Goal: Task Accomplishment & Management: Use online tool/utility

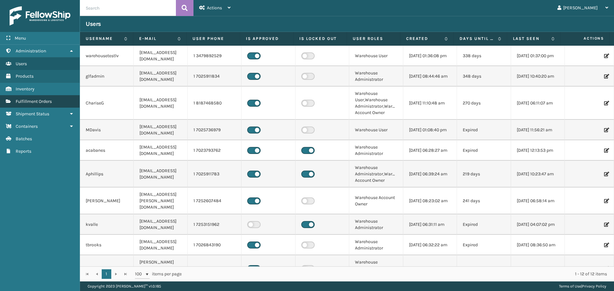
click at [56, 105] on link "Fulfillment Orders" at bounding box center [40, 101] width 80 height 12
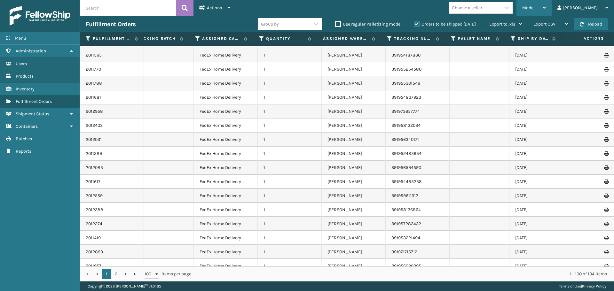
scroll to position [543, 283]
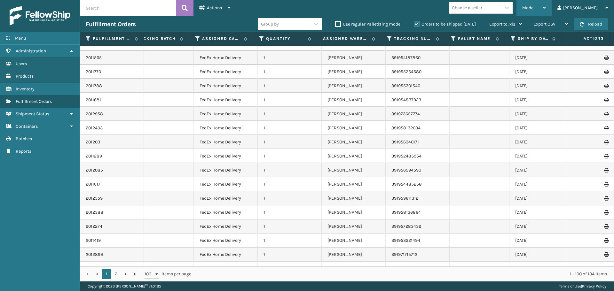
click at [546, 4] on div "Mode" at bounding box center [534, 8] width 24 height 16
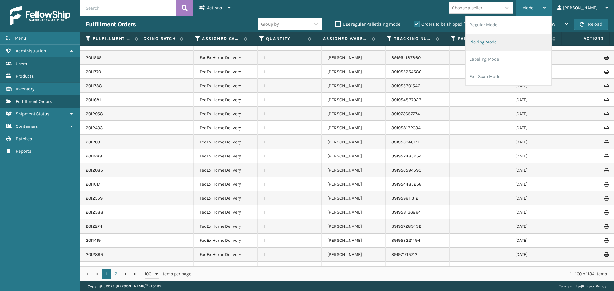
click at [525, 48] on li "Picking Mode" at bounding box center [508, 42] width 86 height 17
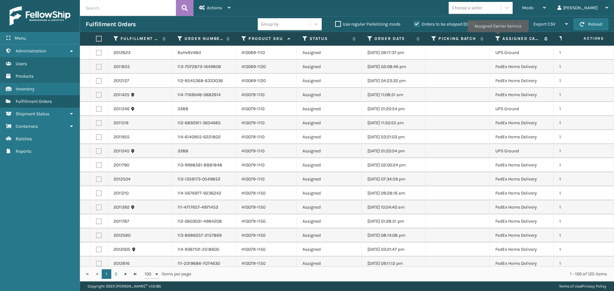
click at [497, 37] on icon at bounding box center [497, 39] width 5 height 6
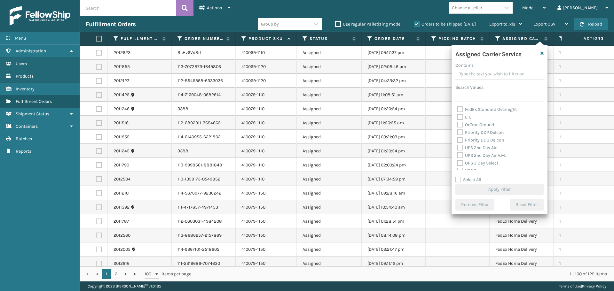
scroll to position [96, 0]
click at [458, 138] on label "UPS 2nd Day Air" at bounding box center [476, 136] width 39 height 5
click at [459, 140] on div "UPS 2nd Day Air" at bounding box center [499, 137] width 84 height 8
click at [458, 135] on label "UPS 2nd Day Air" at bounding box center [476, 136] width 39 height 5
click at [457, 135] on input "UPS 2nd Day Air" at bounding box center [457, 135] width 0 height 4
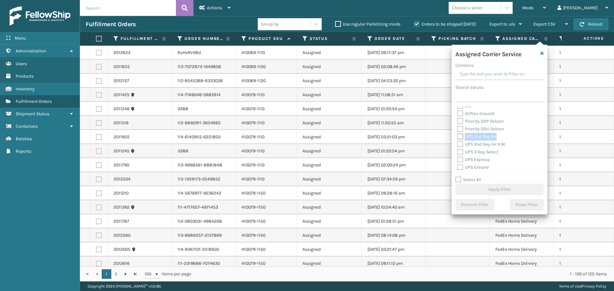
checkbox input "true"
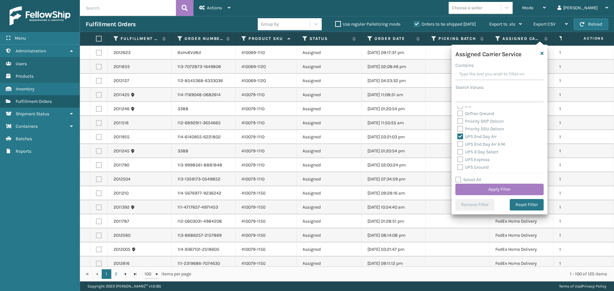
click at [461, 144] on label "UPS 2nd Day Air A.M." at bounding box center [481, 144] width 49 height 5
click at [457, 144] on input "UPS 2nd Day Air A.M." at bounding box center [457, 143] width 0 height 4
checkbox input "true"
click at [460, 153] on label "UPS 3 Day Select" at bounding box center [477, 151] width 41 height 5
click at [457, 152] on input "UPS 3 Day Select" at bounding box center [457, 150] width 0 height 4
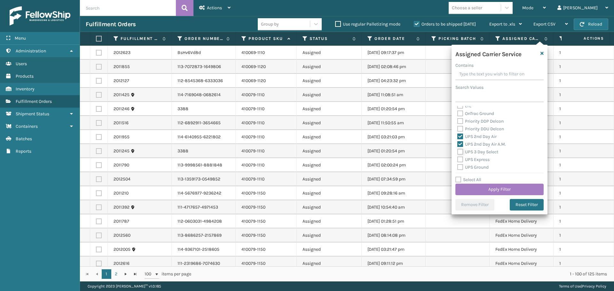
checkbox input "true"
click at [462, 128] on label "UPS Express" at bounding box center [473, 127] width 32 height 5
click at [457, 128] on input "UPS Express" at bounding box center [457, 126] width 0 height 4
checkbox input "true"
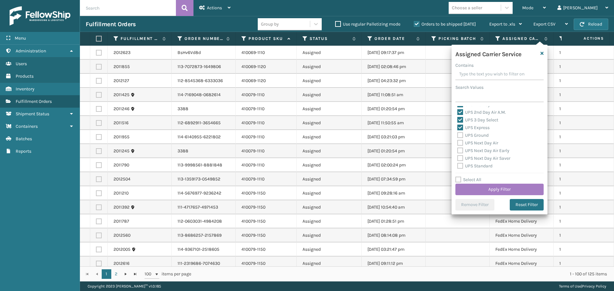
click at [459, 136] on label "UPS Ground" at bounding box center [472, 135] width 31 height 5
click at [457, 136] on input "UPS Ground" at bounding box center [457, 134] width 0 height 4
checkbox input "true"
click at [458, 143] on label "UPS Next Day Air" at bounding box center [477, 142] width 41 height 5
click at [457, 143] on input "UPS Next Day Air" at bounding box center [457, 141] width 0 height 4
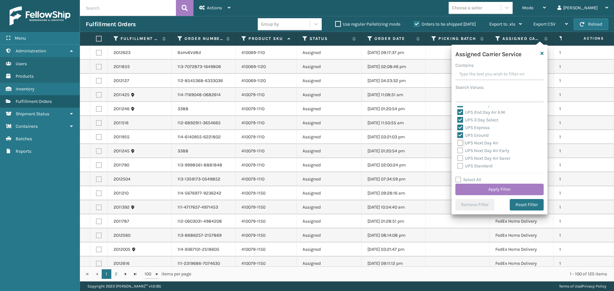
checkbox input "true"
click at [461, 150] on label "UPS Next Day Air Early" at bounding box center [483, 150] width 52 height 5
click at [457, 150] on input "UPS Next Day Air Early" at bounding box center [457, 149] width 0 height 4
checkbox input "true"
click at [462, 157] on label "UPS Next Day Air Saver" at bounding box center [483, 158] width 53 height 5
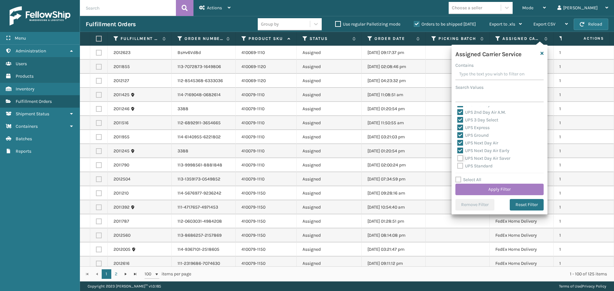
click at [457, 157] on input "UPS Next Day Air Saver" at bounding box center [457, 157] width 0 height 4
checkbox input "true"
click at [461, 138] on div "UPS SurePost 1LB or Greater" at bounding box center [499, 142] width 84 height 8
click at [459, 137] on div "UPS Standard" at bounding box center [499, 134] width 84 height 8
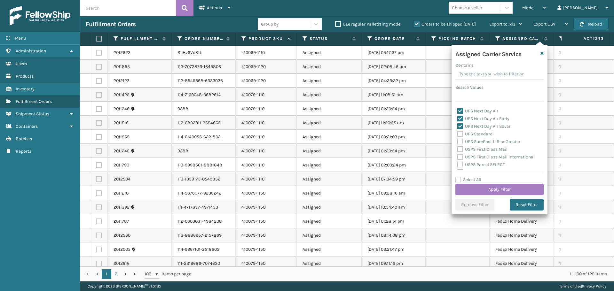
click at [460, 136] on label "UPS Standard" at bounding box center [474, 133] width 35 height 5
click at [457, 135] on input "UPS Standard" at bounding box center [457, 132] width 0 height 4
checkbox input "true"
click at [460, 142] on label "UPS SurePost 1LB or Greater" at bounding box center [488, 141] width 63 height 5
click at [457, 142] on input "UPS SurePost 1LB or Greater" at bounding box center [457, 140] width 0 height 4
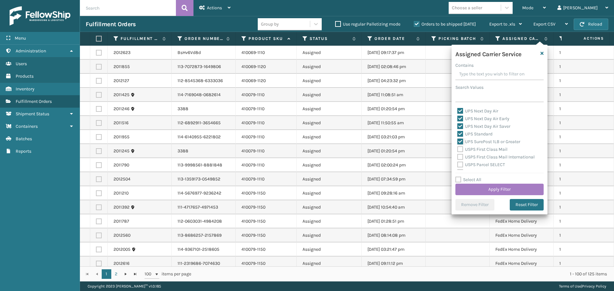
checkbox input "true"
click at [496, 188] on button "Apply Filter" at bounding box center [499, 190] width 88 height 12
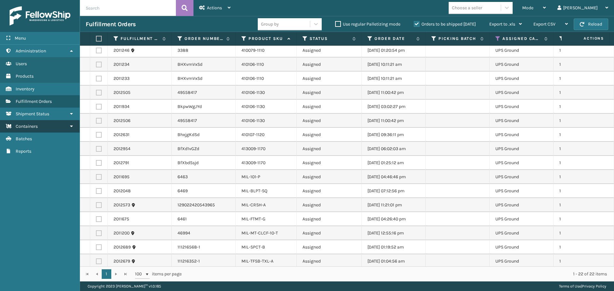
scroll to position [0, 0]
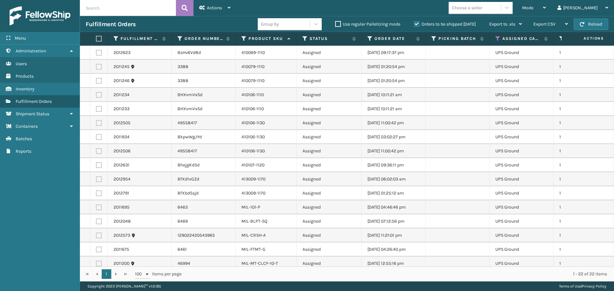
click at [99, 41] on label at bounding box center [98, 39] width 4 height 6
click at [96, 41] on input "checkbox" at bounding box center [96, 39] width 0 height 4
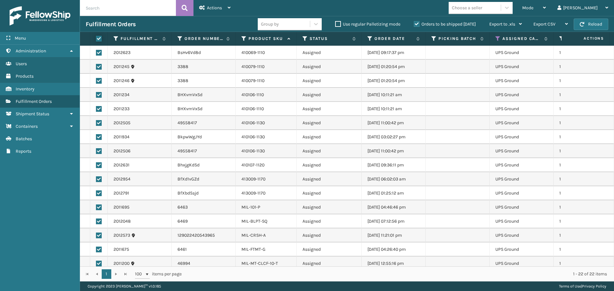
checkbox input "true"
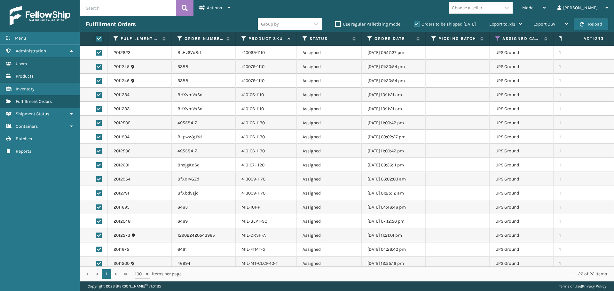
checkbox input "true"
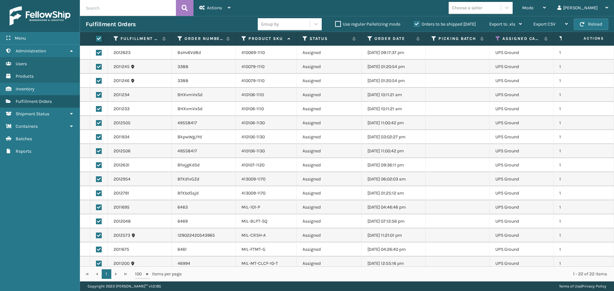
checkbox input "true"
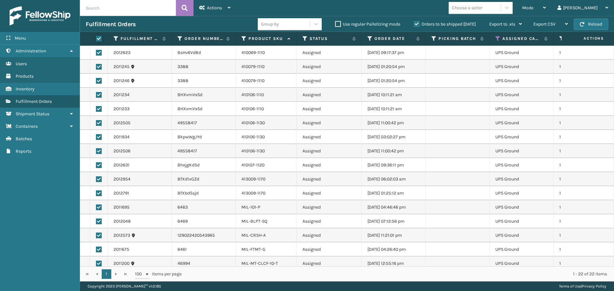
checkbox input "true"
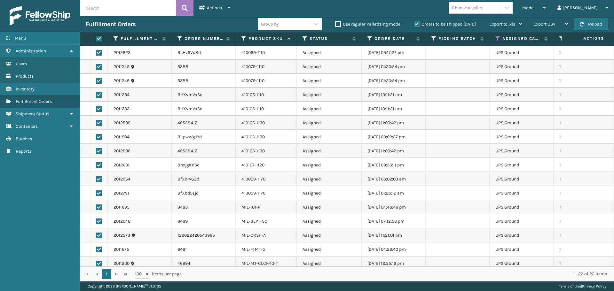
checkbox input "true"
click at [229, 8] on icon at bounding box center [229, 7] width 3 height 4
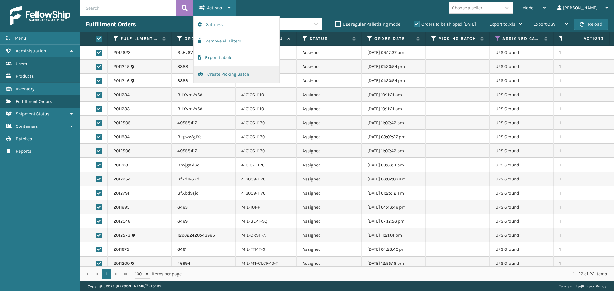
click at [232, 76] on button "Create Picking Batch" at bounding box center [237, 74] width 86 height 17
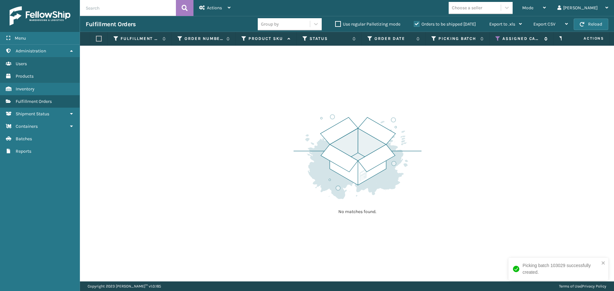
click at [497, 39] on icon at bounding box center [497, 39] width 5 height 6
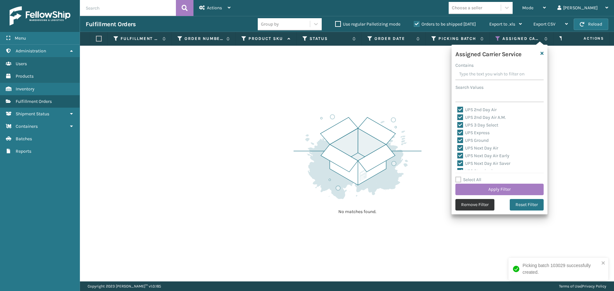
click at [480, 209] on button "Remove Filter" at bounding box center [474, 205] width 39 height 12
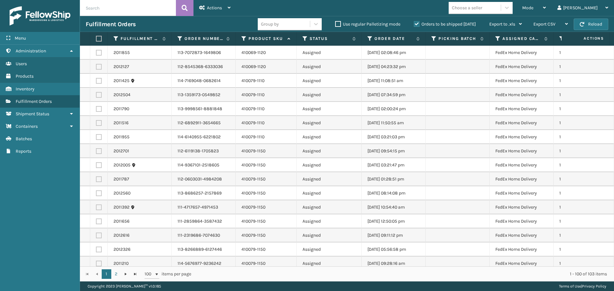
click at [99, 38] on label at bounding box center [98, 39] width 4 height 6
click at [96, 38] on input "checkbox" at bounding box center [96, 39] width 0 height 4
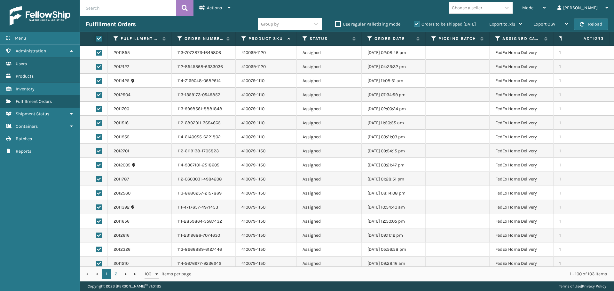
checkbox input "true"
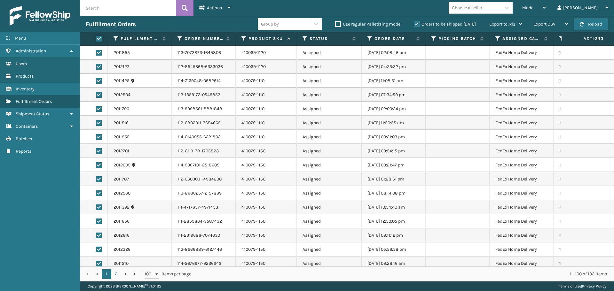
checkbox input "true"
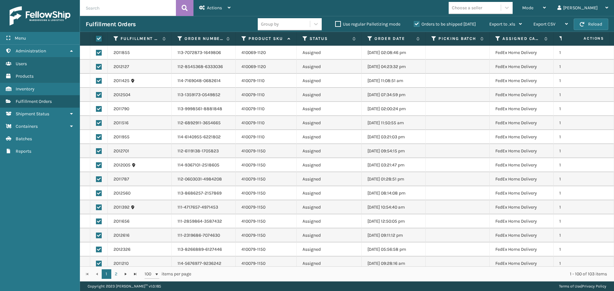
checkbox input "true"
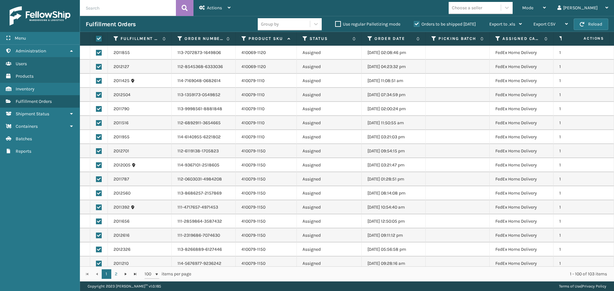
checkbox input "true"
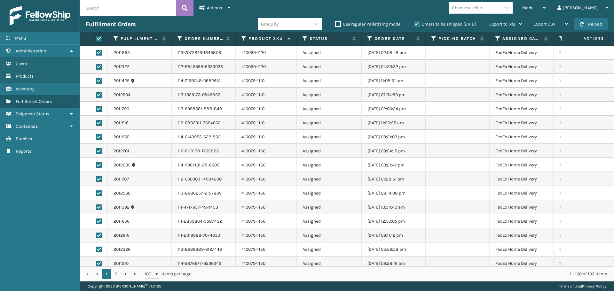
checkbox input "true"
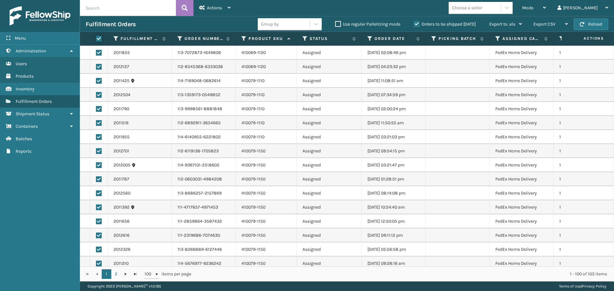
checkbox input "true"
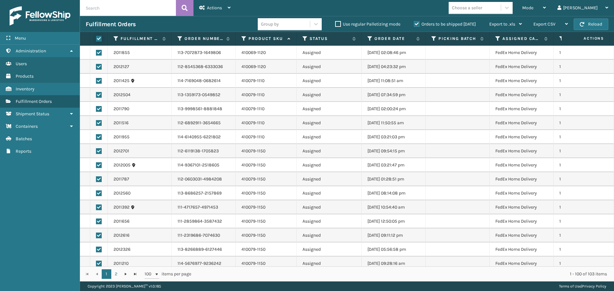
checkbox input "true"
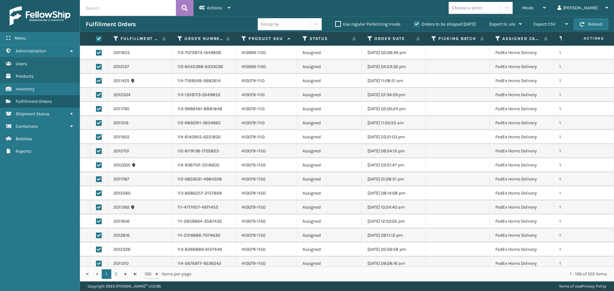
checkbox input "true"
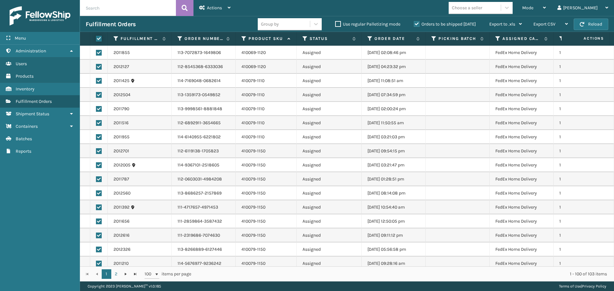
checkbox input "true"
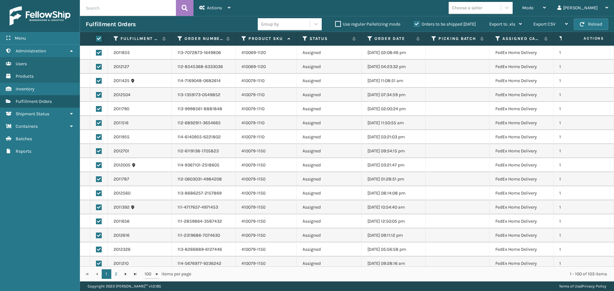
checkbox input "true"
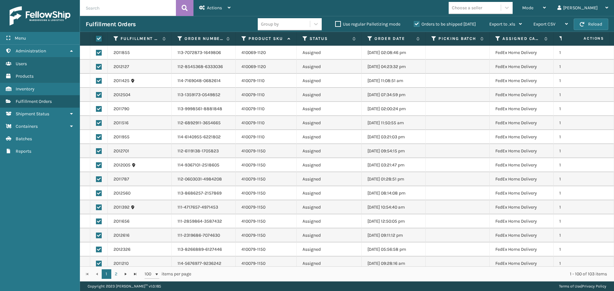
checkbox input "true"
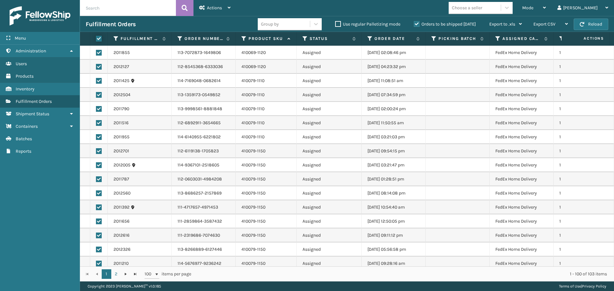
checkbox input "true"
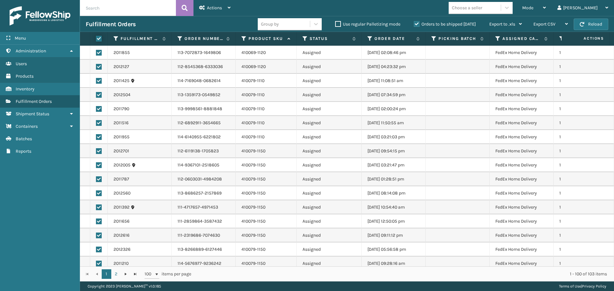
checkbox input "true"
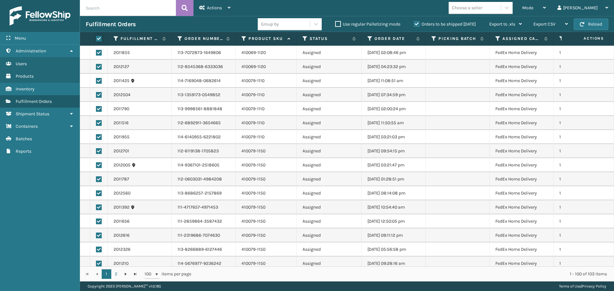
checkbox input "true"
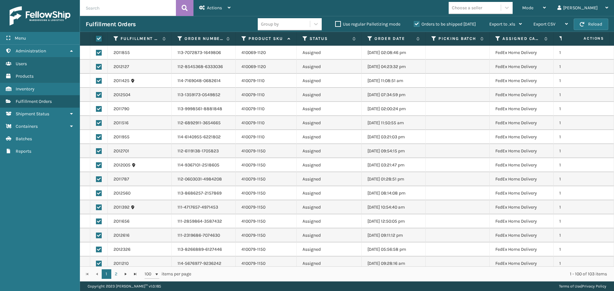
checkbox input "true"
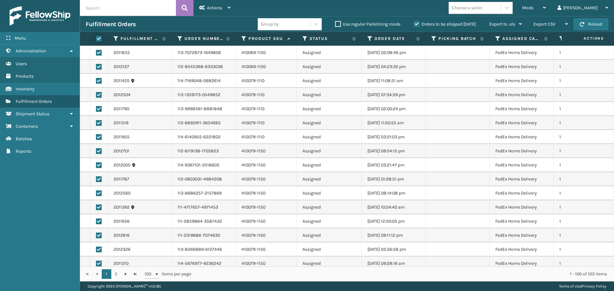
checkbox input "true"
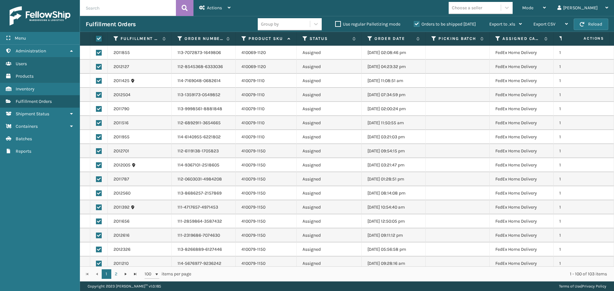
checkbox input "true"
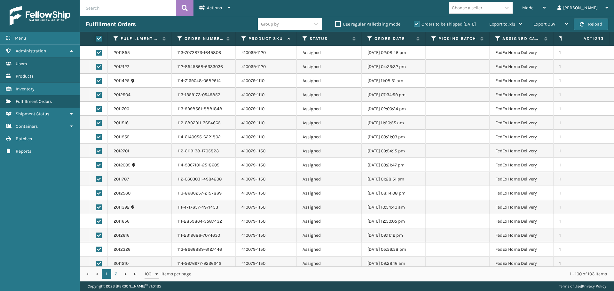
checkbox input "true"
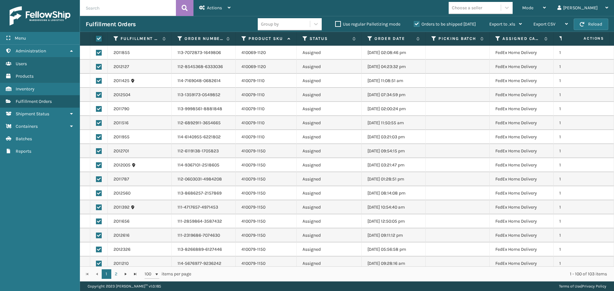
checkbox input "true"
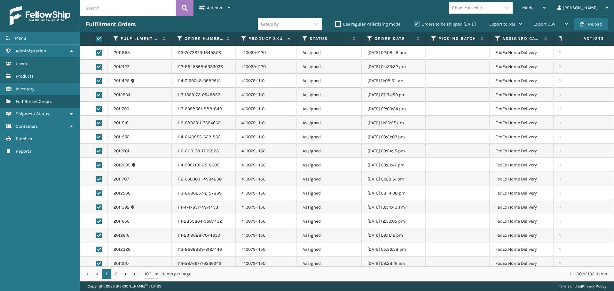
checkbox input "true"
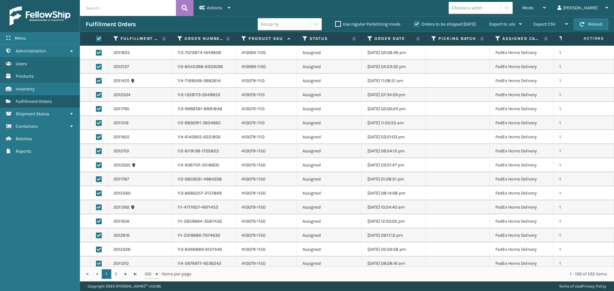
checkbox input "true"
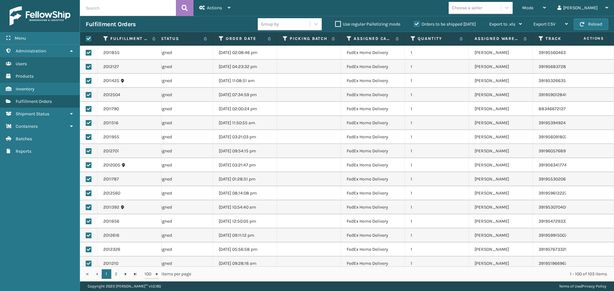
scroll to position [0, 300]
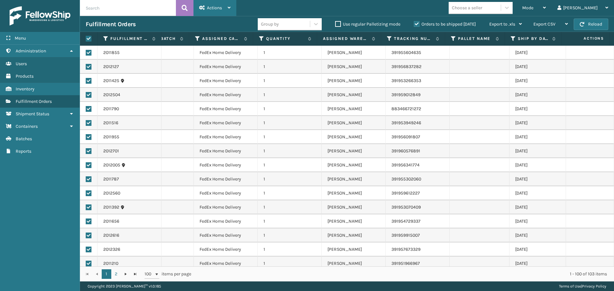
click at [227, 10] on div "Actions" at bounding box center [214, 8] width 31 height 16
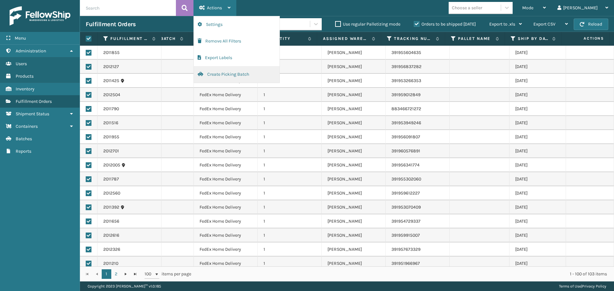
click at [226, 73] on button "Create Picking Batch" at bounding box center [237, 74] width 86 height 17
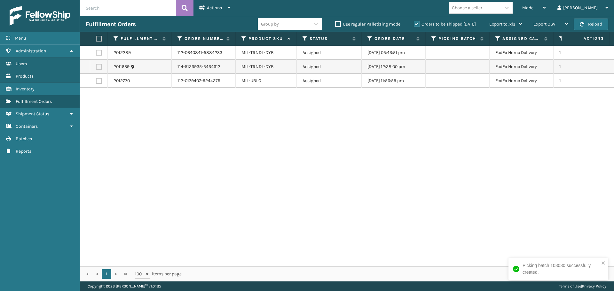
click at [100, 38] on label at bounding box center [98, 39] width 4 height 6
click at [96, 38] on input "checkbox" at bounding box center [96, 39] width 0 height 4
checkbox input "true"
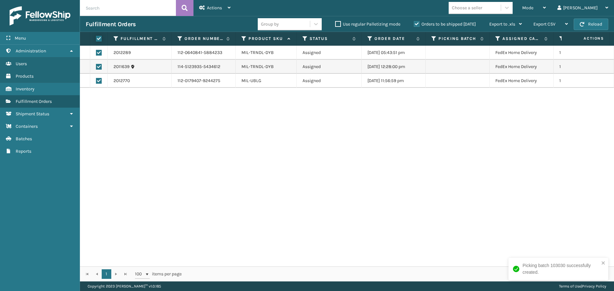
checkbox input "true"
click at [228, 11] on div "Actions" at bounding box center [214, 8] width 31 height 16
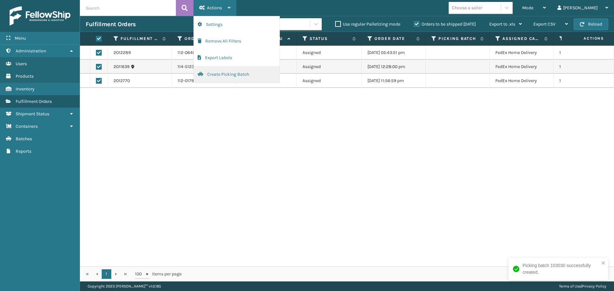
click at [250, 76] on button "Create Picking Batch" at bounding box center [237, 74] width 86 height 17
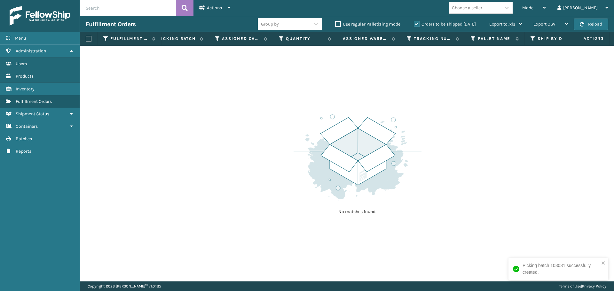
scroll to position [0, 0]
